Goal: Information Seeking & Learning: Learn about a topic

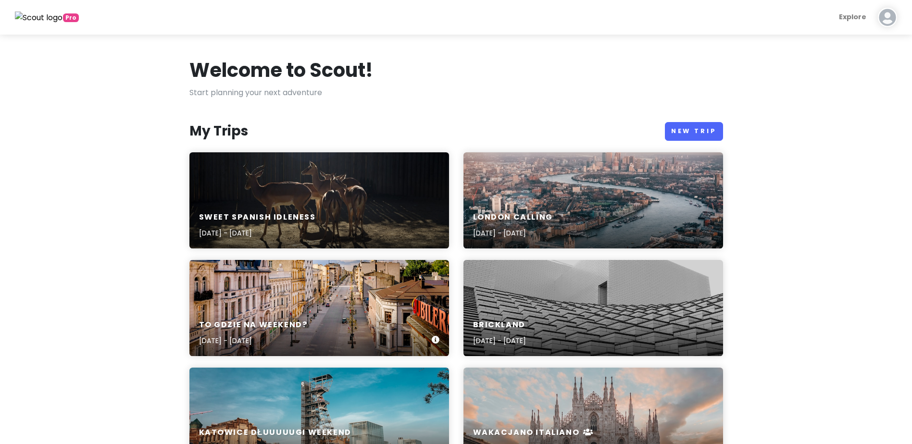
click at [288, 321] on h6 "To gdzie na weekend?" at bounding box center [253, 325] width 109 height 10
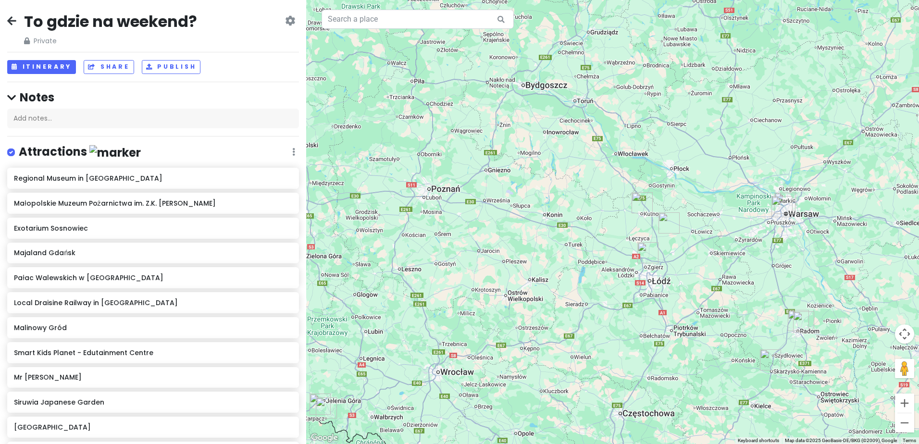
click at [645, 250] on img "Malinowy Gród" at bounding box center [648, 252] width 29 height 29
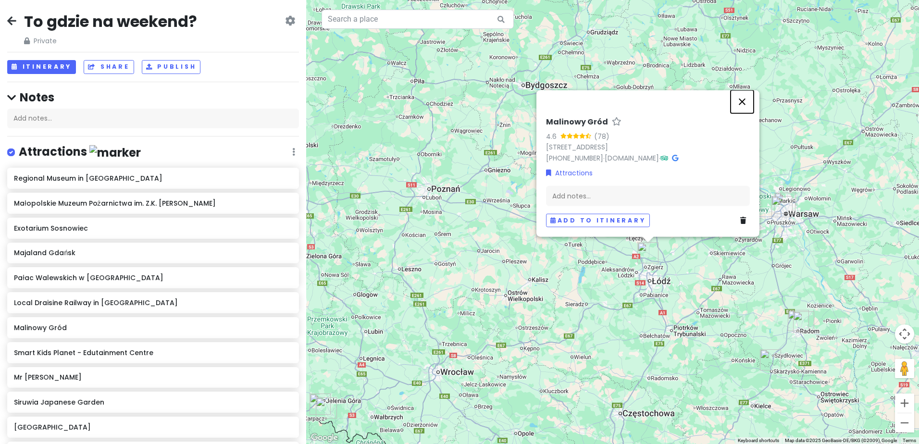
click at [740, 100] on button "Close" at bounding box center [742, 101] width 23 height 23
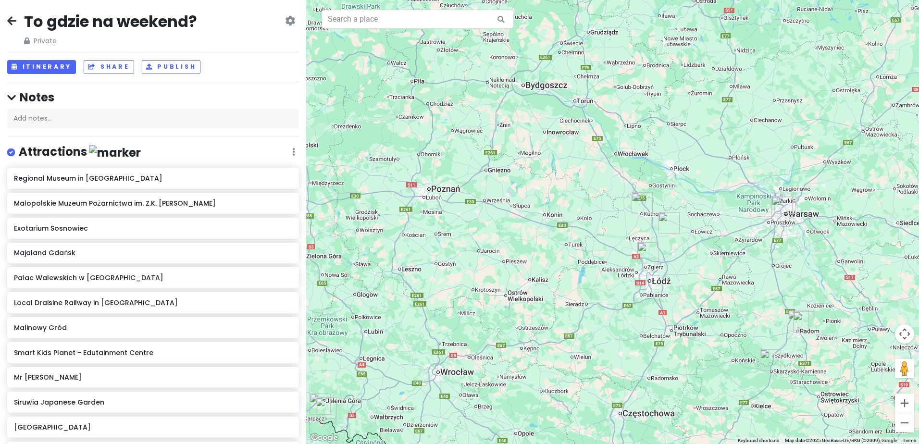
click at [673, 219] on img "Pałac Walewskich w Walewicach" at bounding box center [669, 223] width 29 height 29
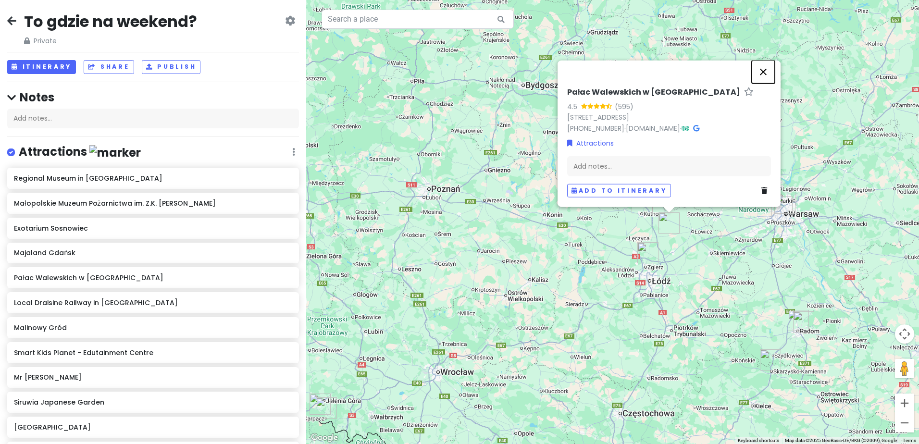
click at [763, 72] on button "Close" at bounding box center [763, 72] width 23 height 23
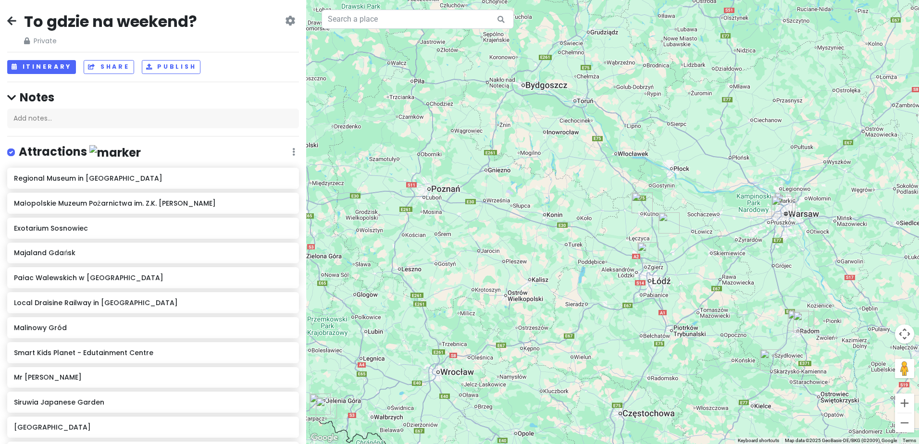
click at [643, 200] on img "Regional Museum in Kutno" at bounding box center [642, 202] width 29 height 29
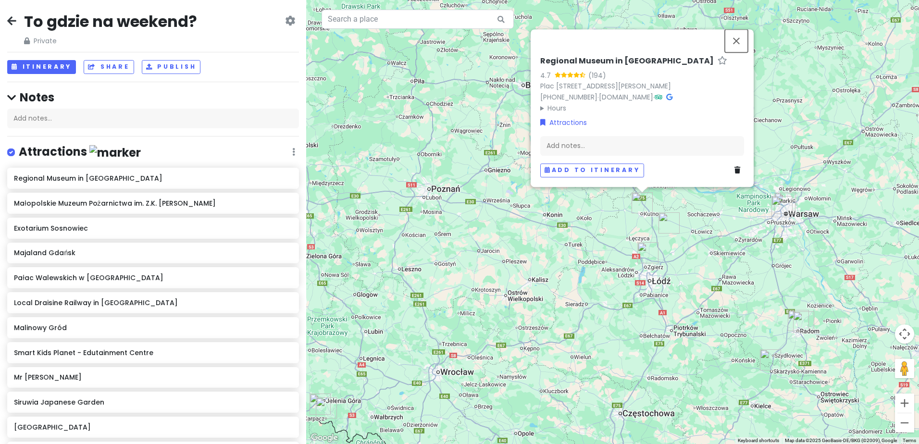
click at [733, 45] on button "Close" at bounding box center [736, 40] width 23 height 23
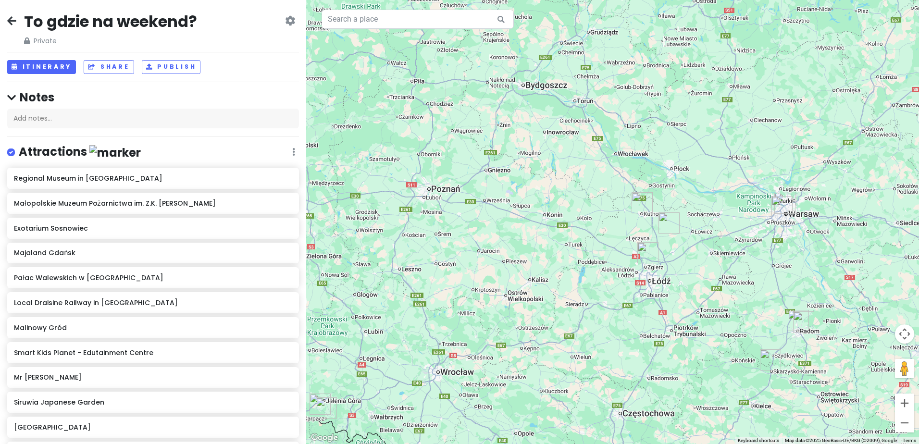
click at [770, 353] on img "NOE PARK" at bounding box center [770, 360] width 29 height 29
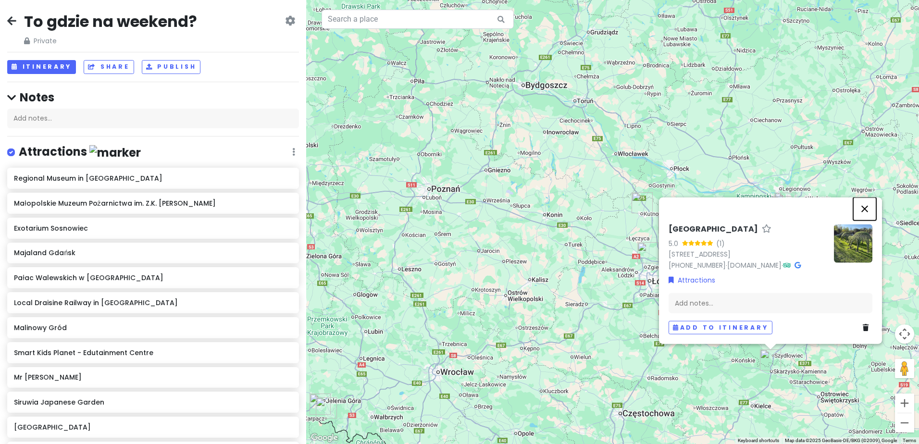
click at [865, 208] on button "Close" at bounding box center [864, 209] width 23 height 23
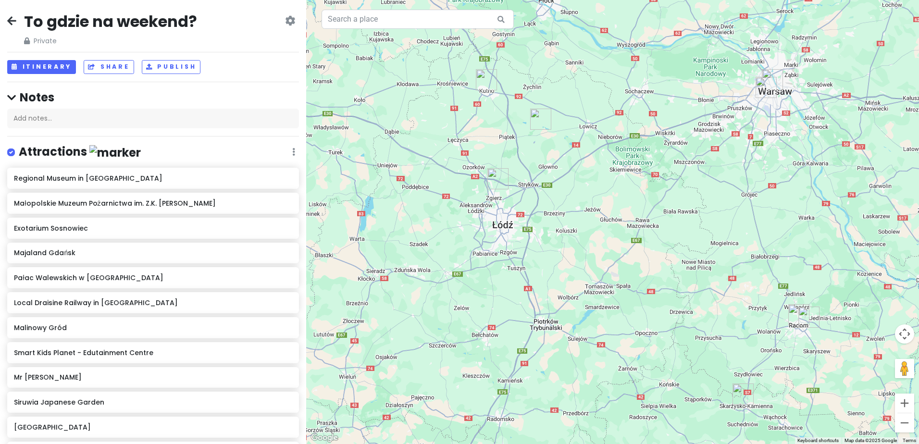
click at [806, 315] on img "Flyport by Baltona" at bounding box center [809, 317] width 29 height 29
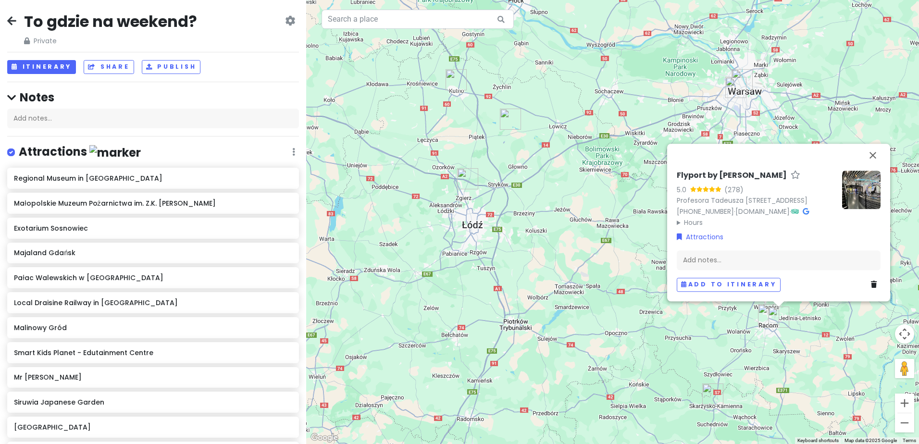
click at [761, 315] on img "Muzeum Historii Najnowszej Radomia" at bounding box center [768, 314] width 29 height 29
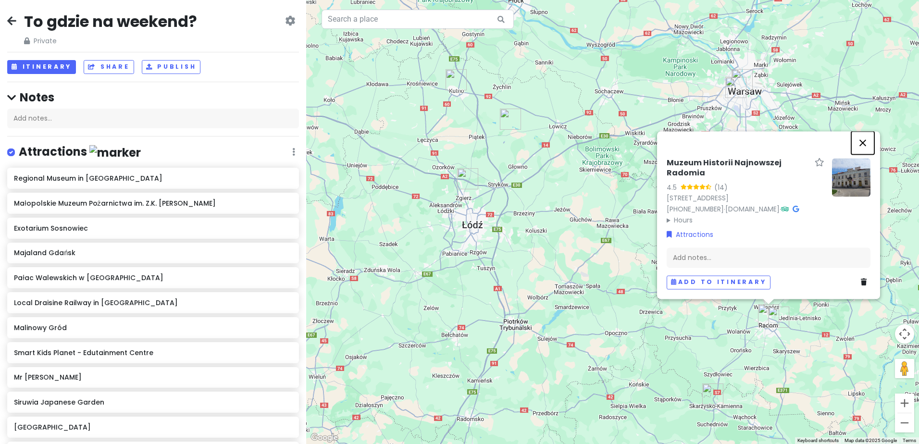
click at [864, 138] on button "Close" at bounding box center [862, 142] width 23 height 23
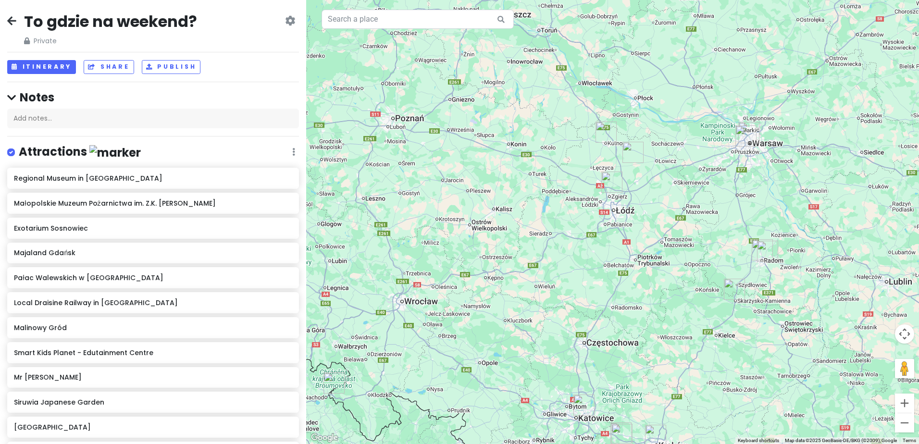
drag, startPoint x: 532, startPoint y: 285, endPoint x: 599, endPoint y: 234, distance: 84.4
click at [599, 234] on div at bounding box center [612, 222] width 613 height 444
